Goal: Information Seeking & Learning: Find specific fact

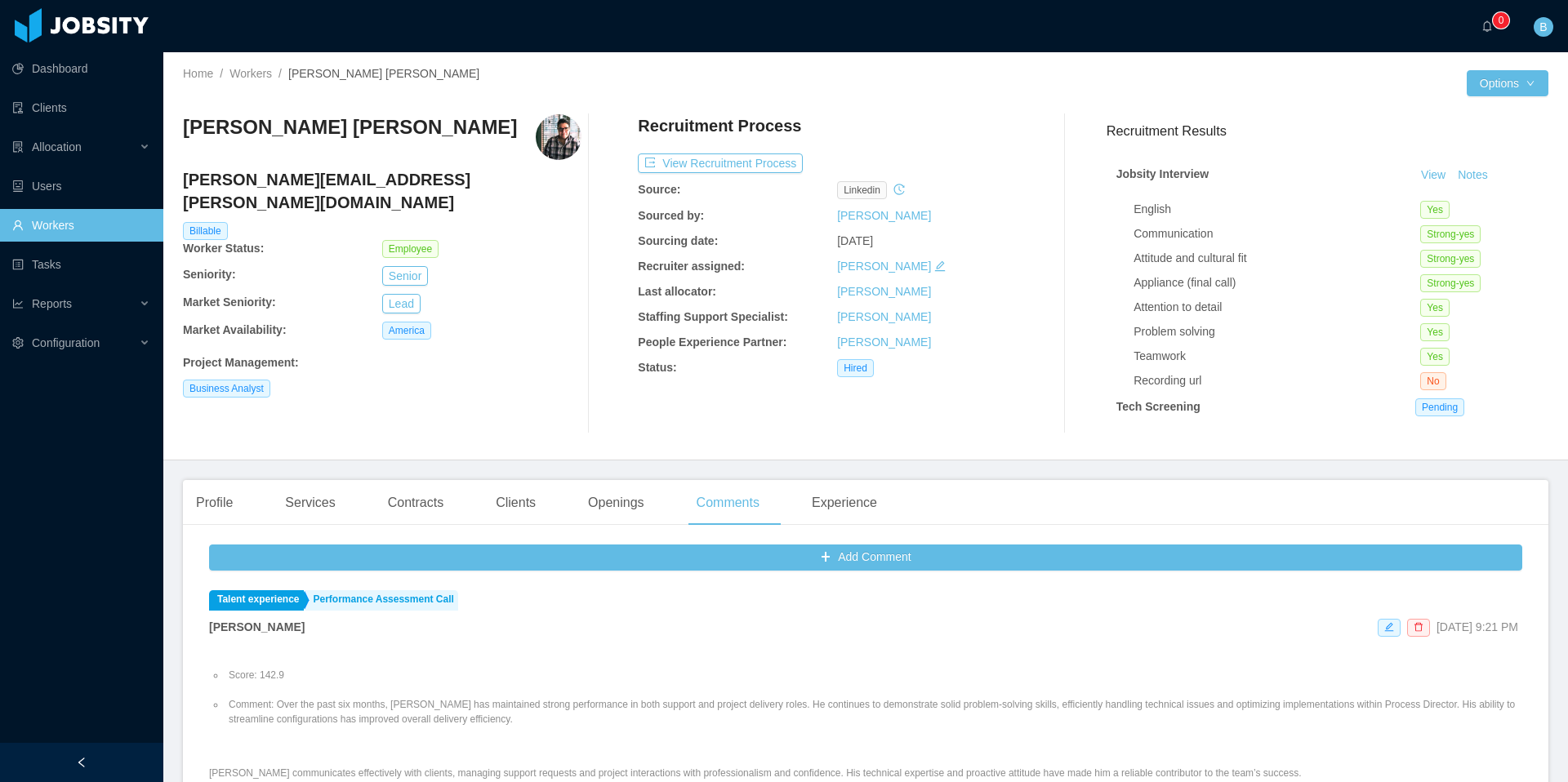
click at [80, 224] on link "Workers" at bounding box center [81, 224] width 138 height 33
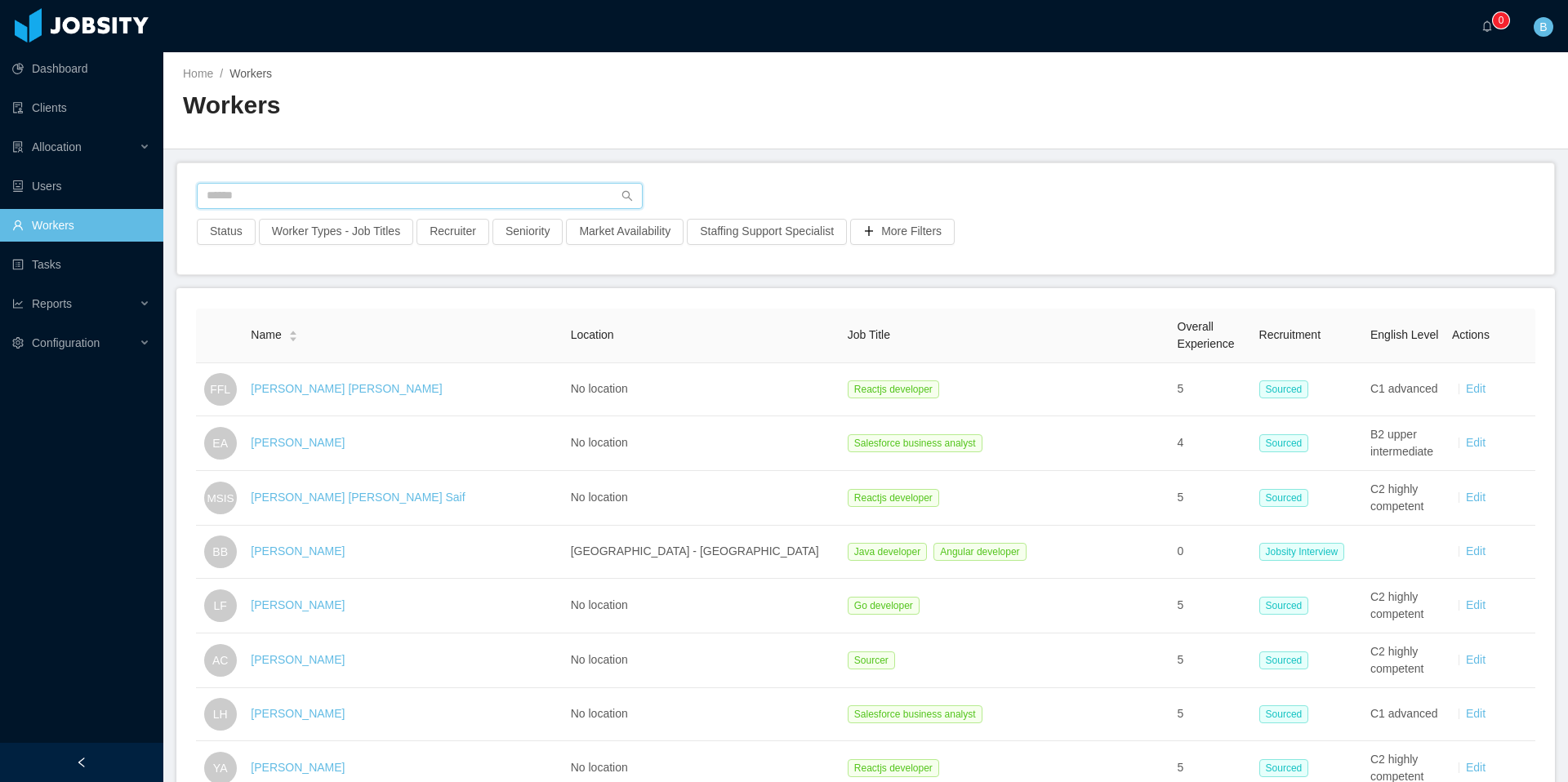
click at [405, 189] on input "text" at bounding box center [419, 196] width 446 height 26
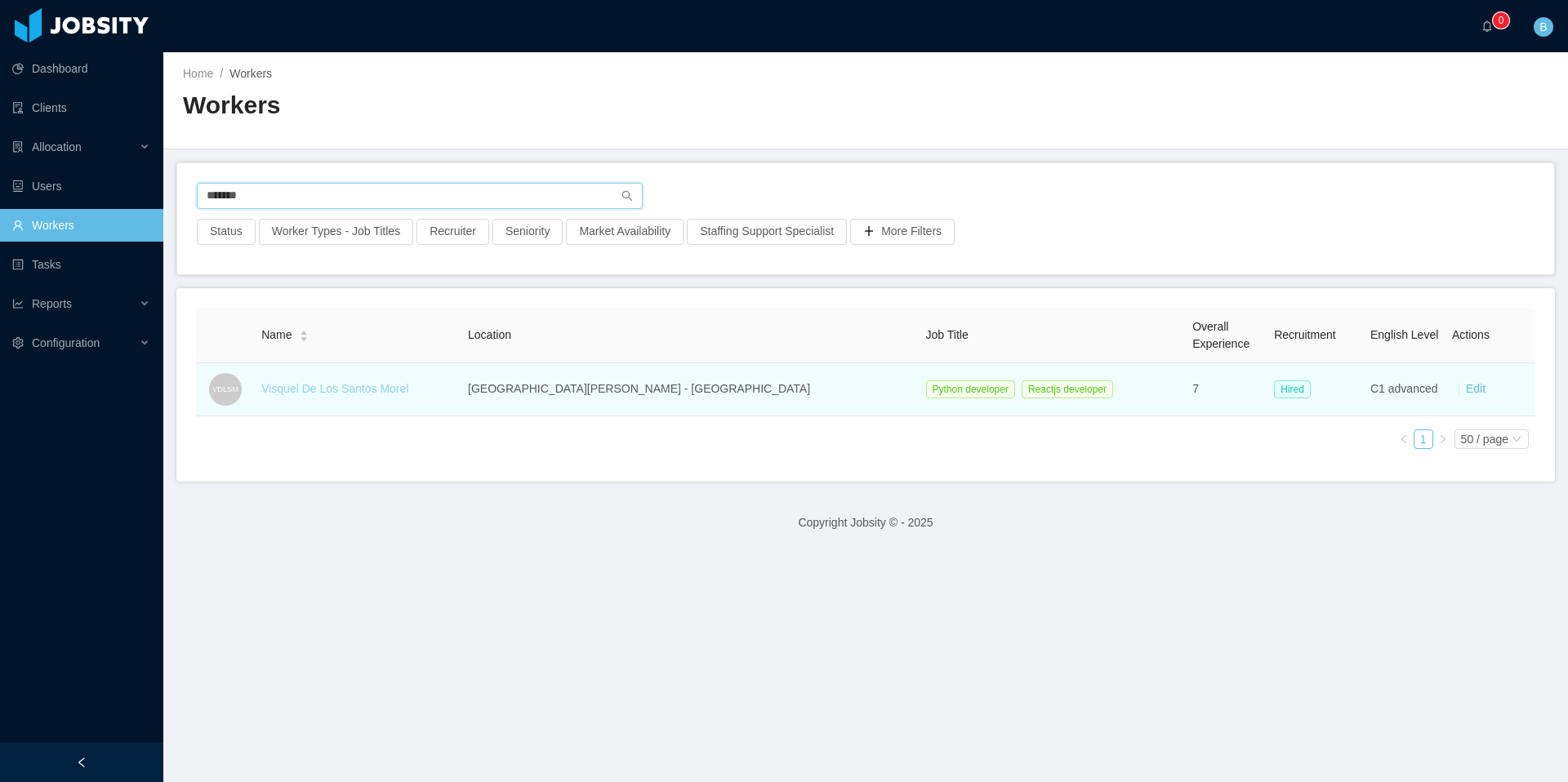
type input "*******"
click at [381, 386] on link "Visquel De Los Santos Morel" at bounding box center [334, 389] width 147 height 13
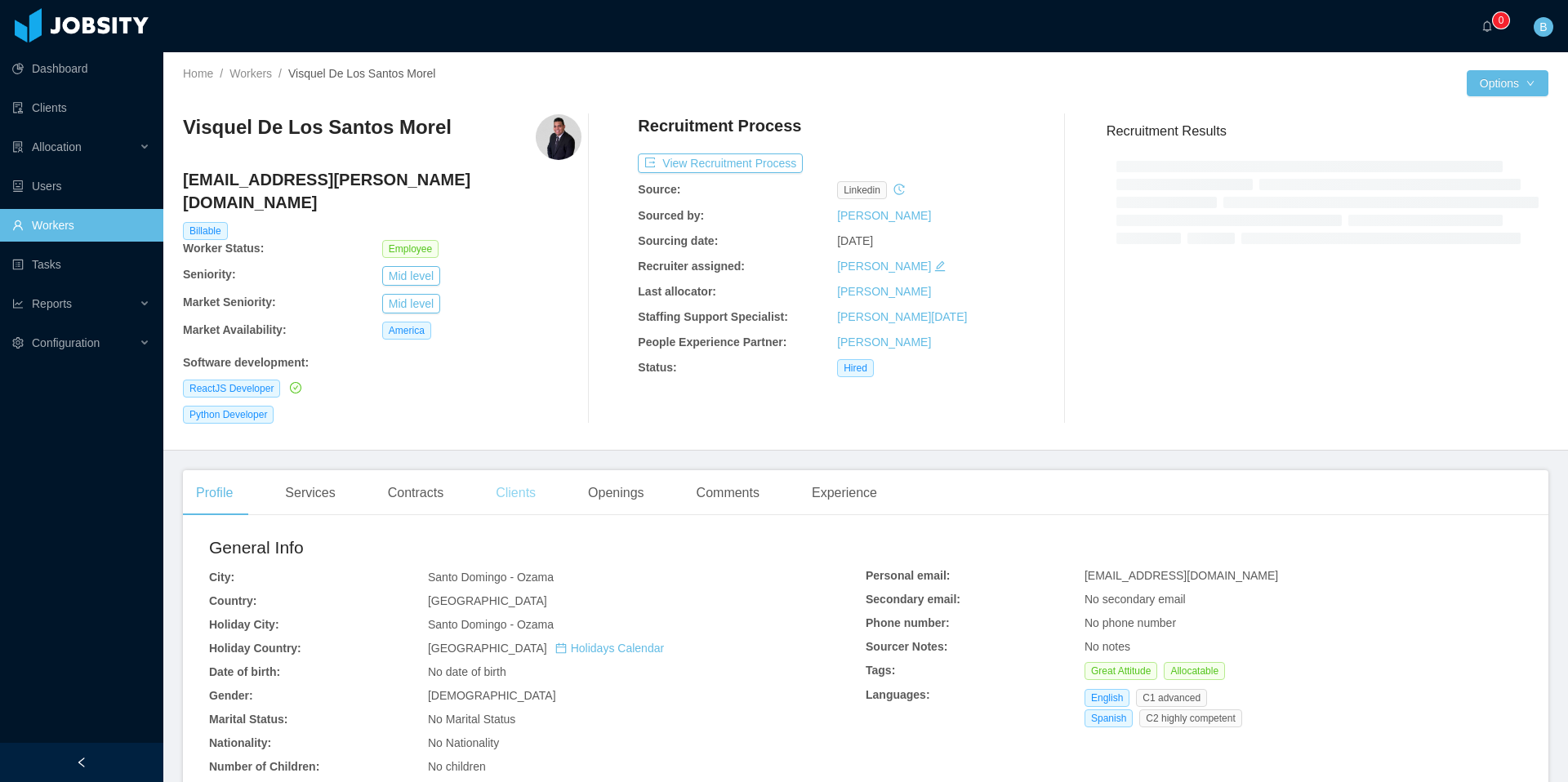
click at [509, 472] on main "Home / Workers / Visquel De Los [PERSON_NAME] / Options Visquel De Los [PERSON_…" at bounding box center [865, 417] width 1405 height 730
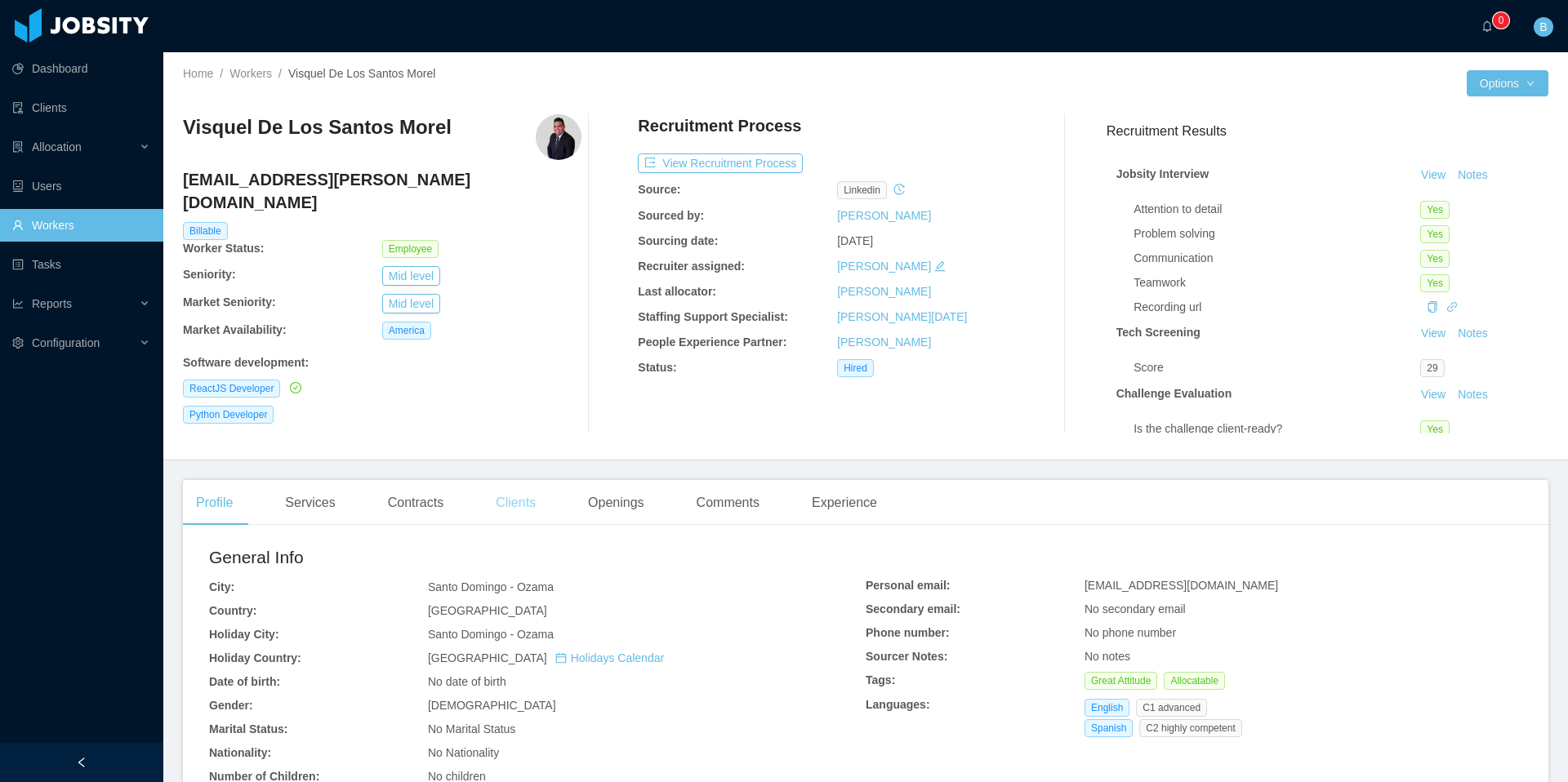
click at [522, 514] on div "Clients" at bounding box center [515, 503] width 66 height 45
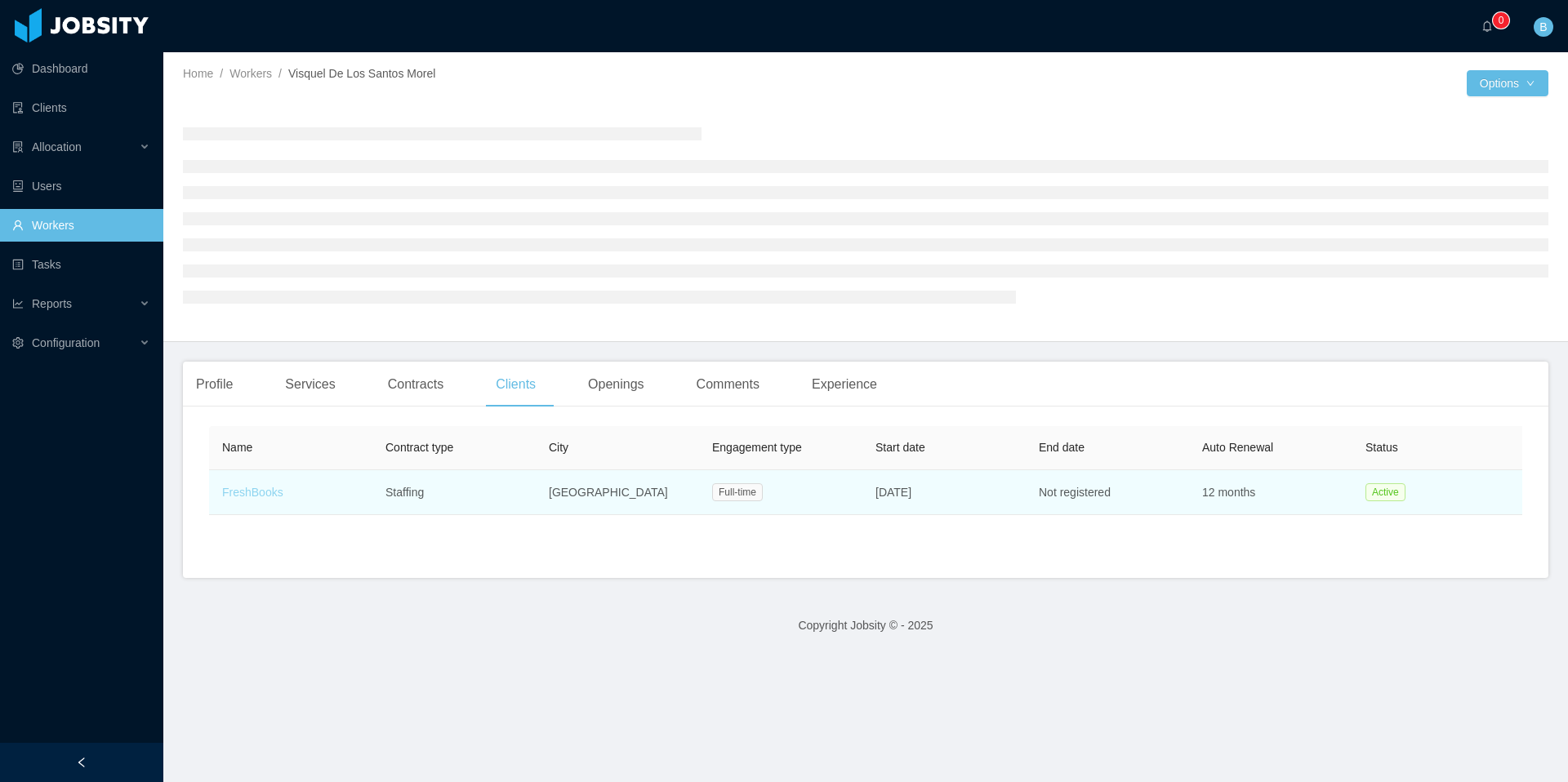
click at [242, 485] on div "Profile Services Contracts Clients Openings Comments Experience Name Contract t…" at bounding box center [865, 470] width 1365 height 217
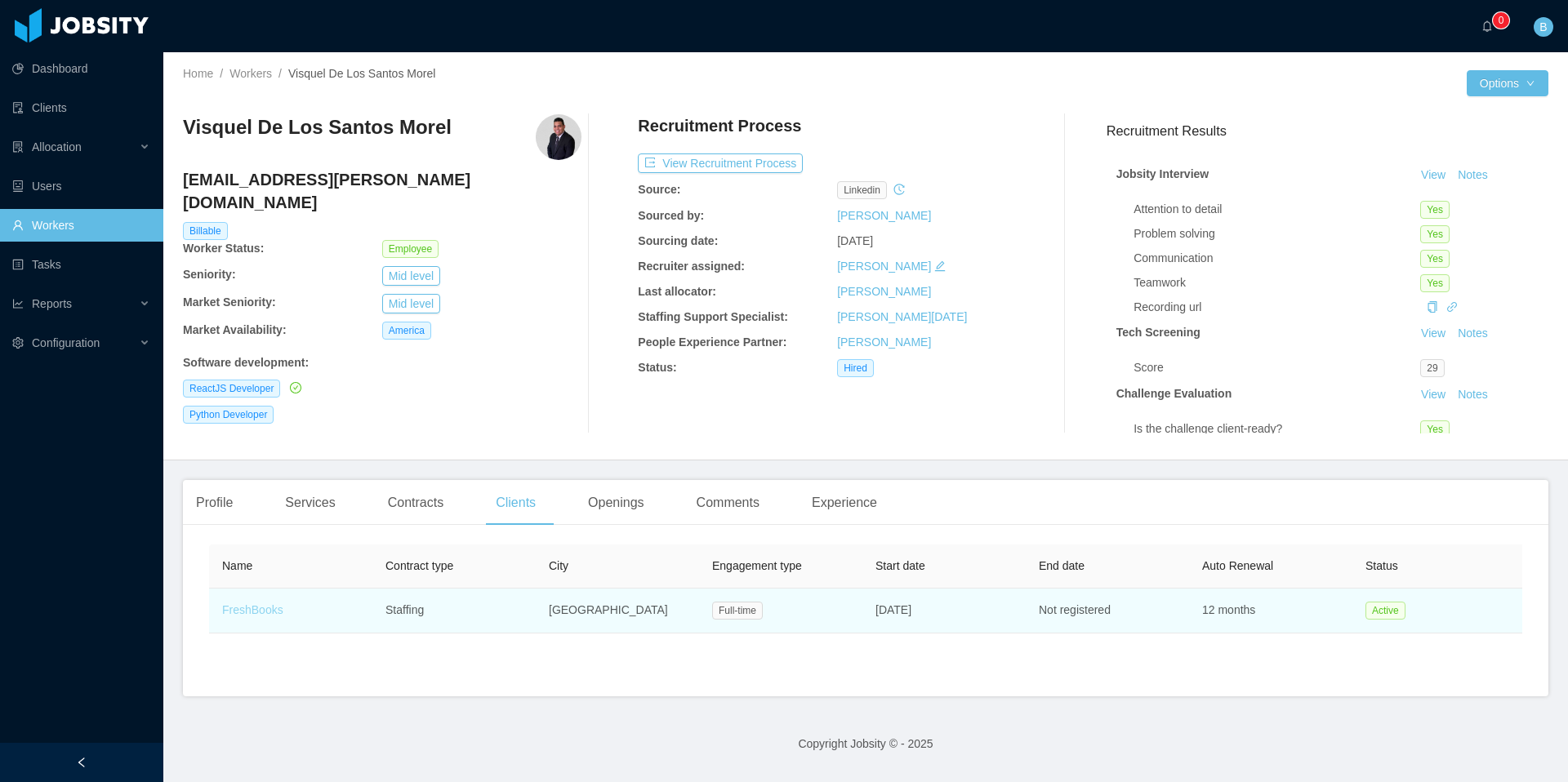
click at [245, 601] on link "FreshBooks" at bounding box center [253, 609] width 61 height 13
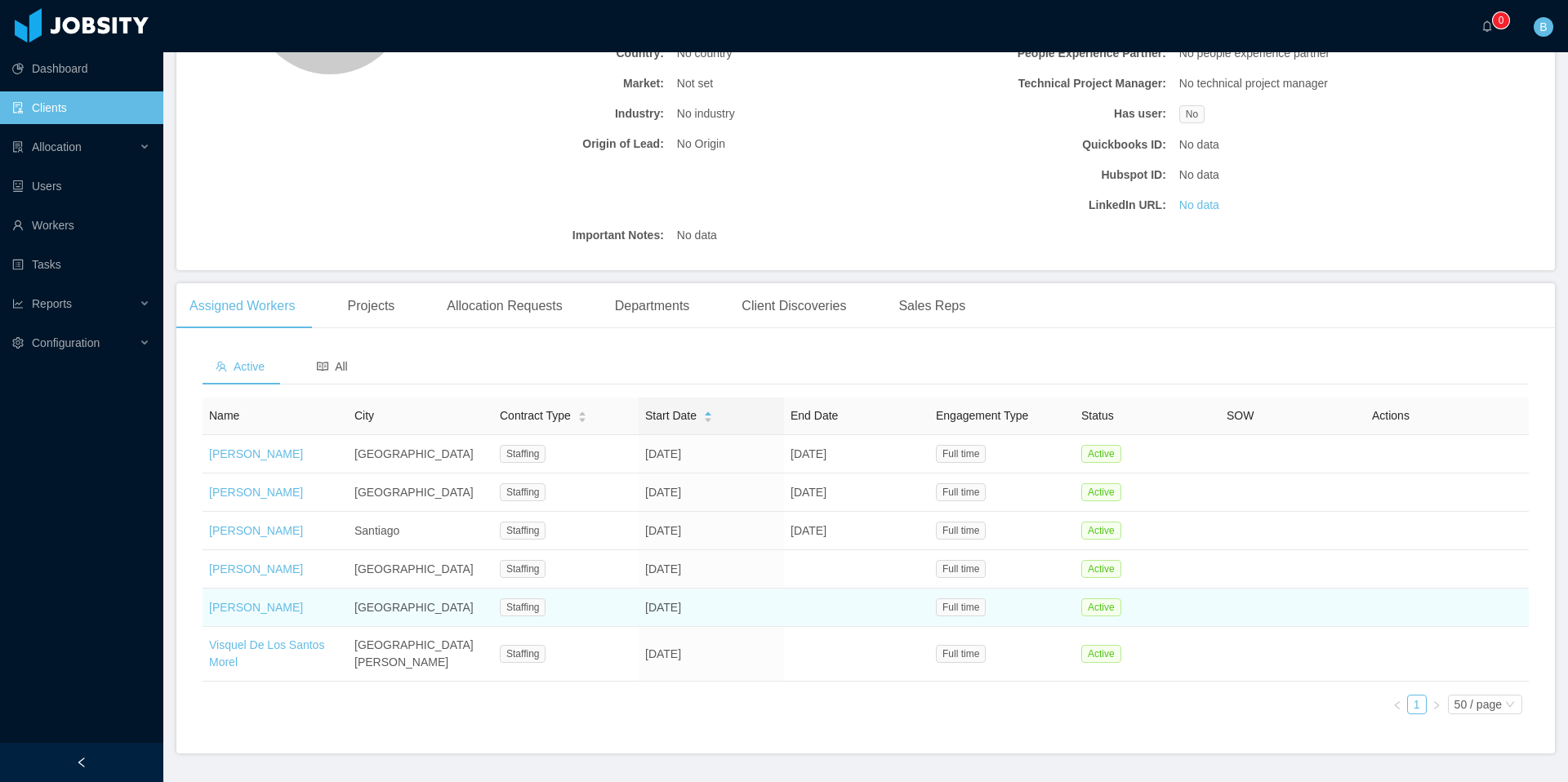
scroll to position [265, 0]
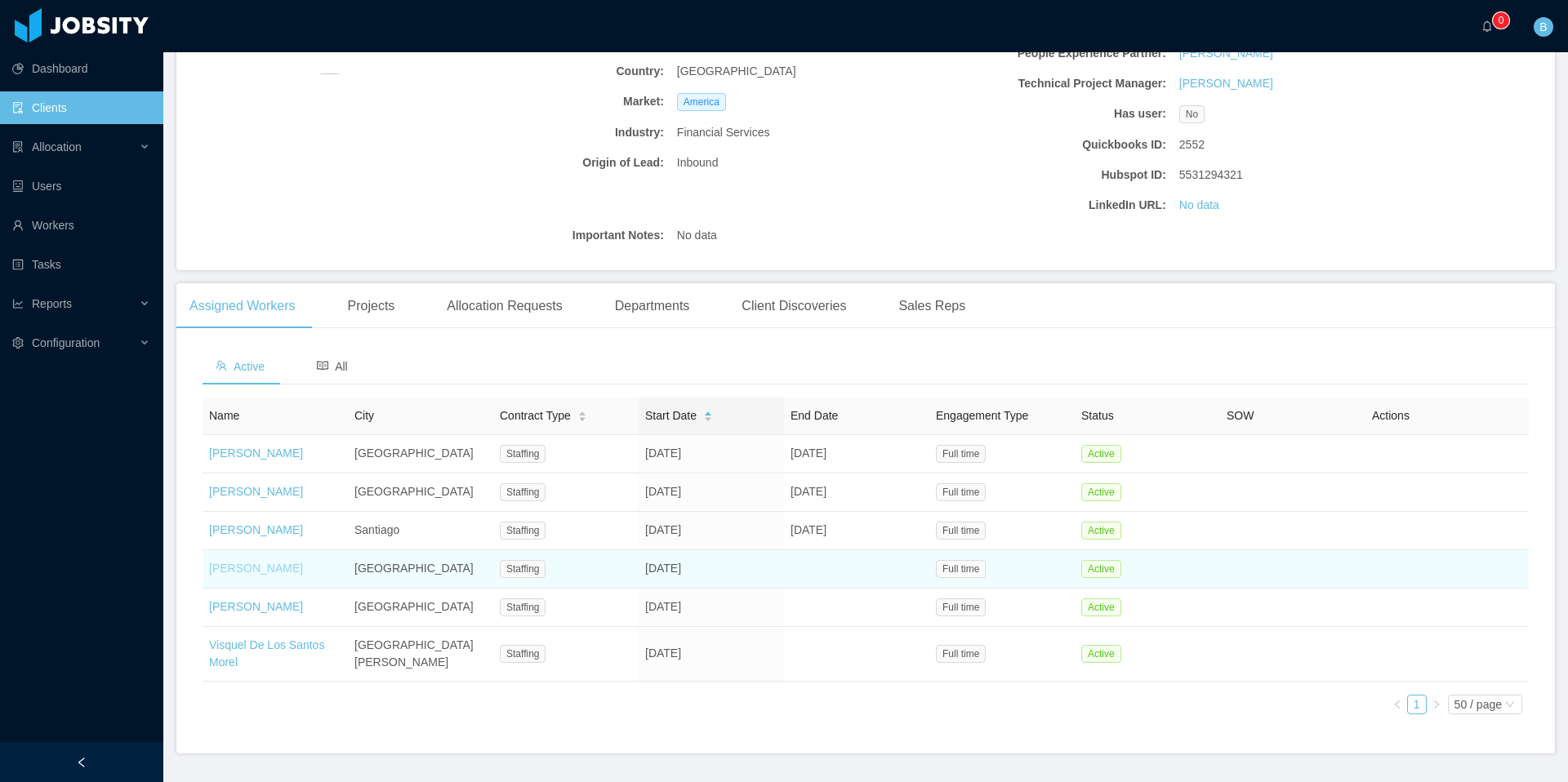
click at [238, 575] on link "[PERSON_NAME]" at bounding box center [255, 567] width 94 height 13
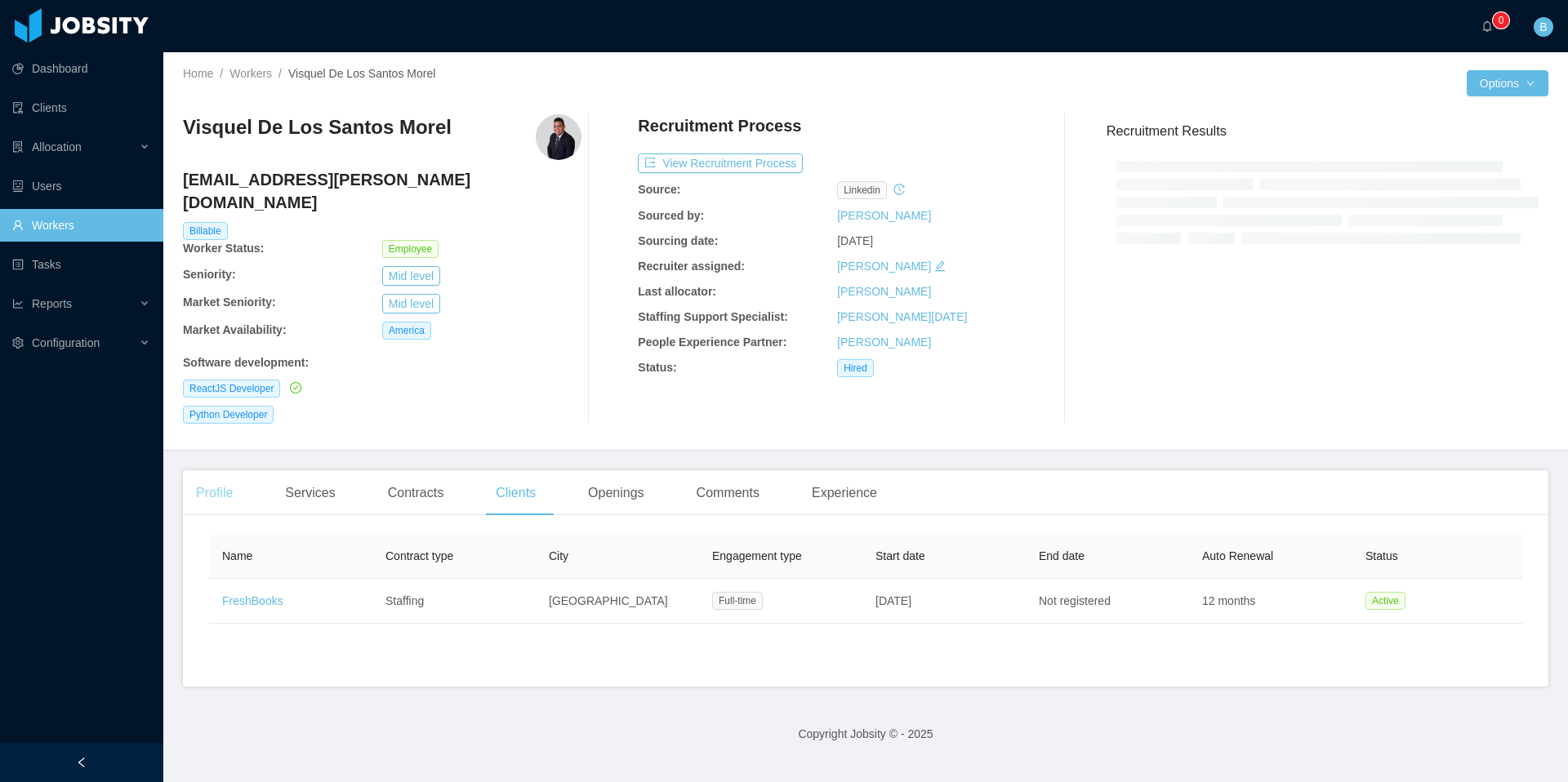
click at [228, 471] on div "Profile" at bounding box center [215, 493] width 63 height 45
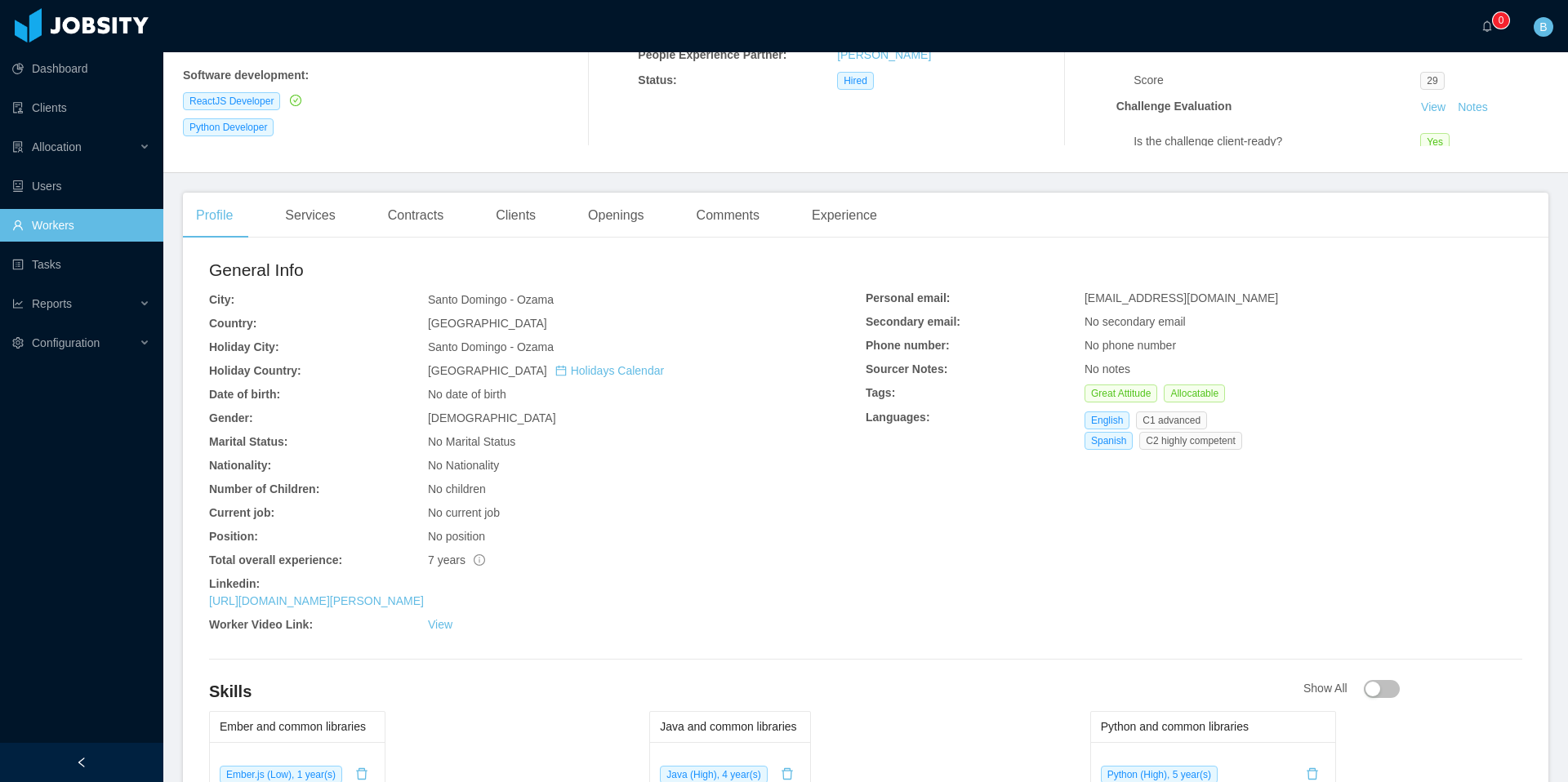
scroll to position [299, 0]
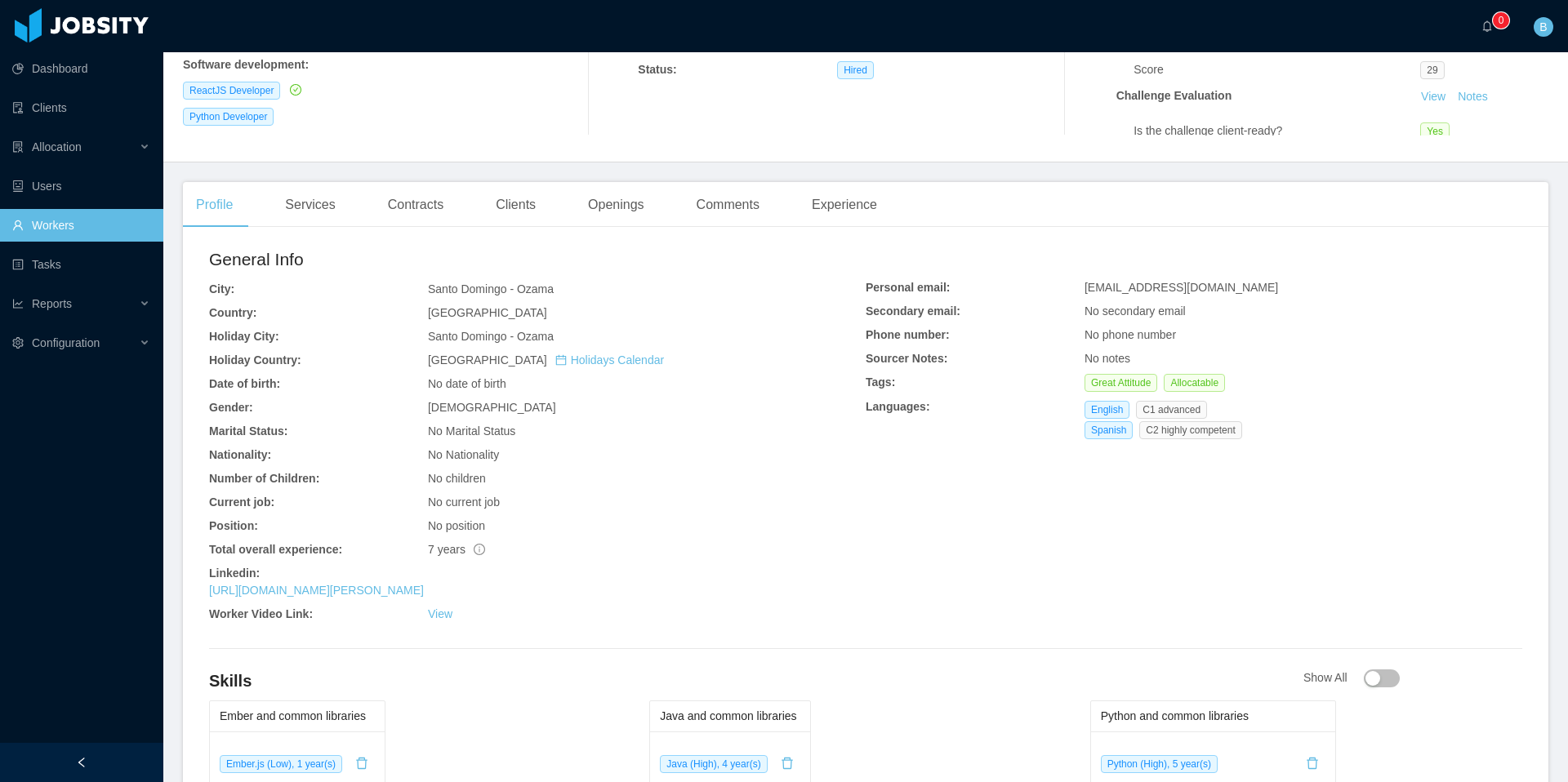
drag, startPoint x: 559, startPoint y: 584, endPoint x: 194, endPoint y: 590, distance: 365.0
copy link "[URL][DOMAIN_NAME][PERSON_NAME]"
